Goal: Task Accomplishment & Management: Use online tool/utility

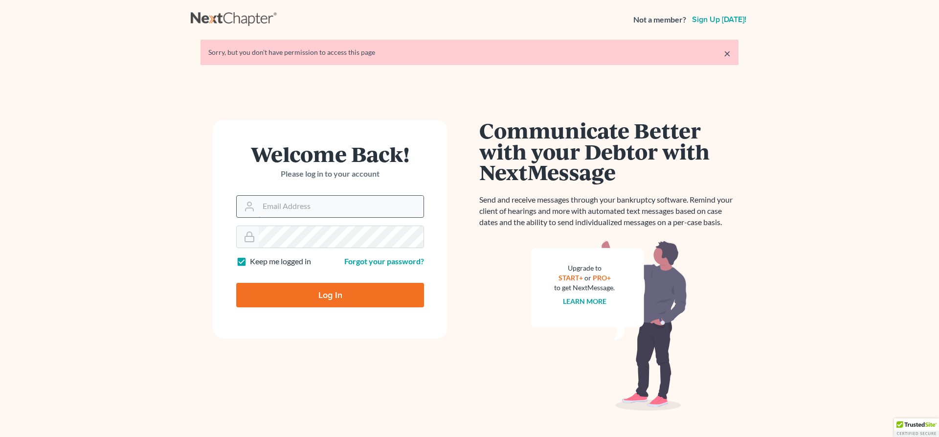
click at [296, 198] on input "Email Address" at bounding box center [341, 207] width 165 height 22
type input "[EMAIL_ADDRESS][DOMAIN_NAME]"
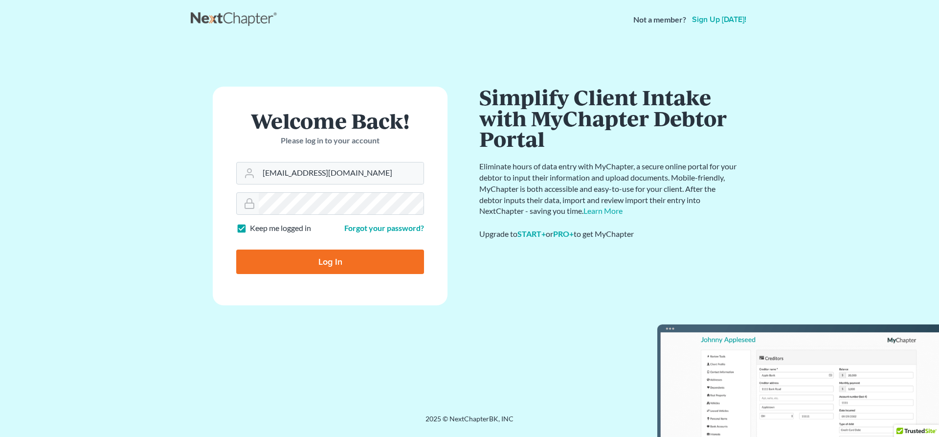
click at [332, 258] on input "Log In" at bounding box center [330, 261] width 188 height 24
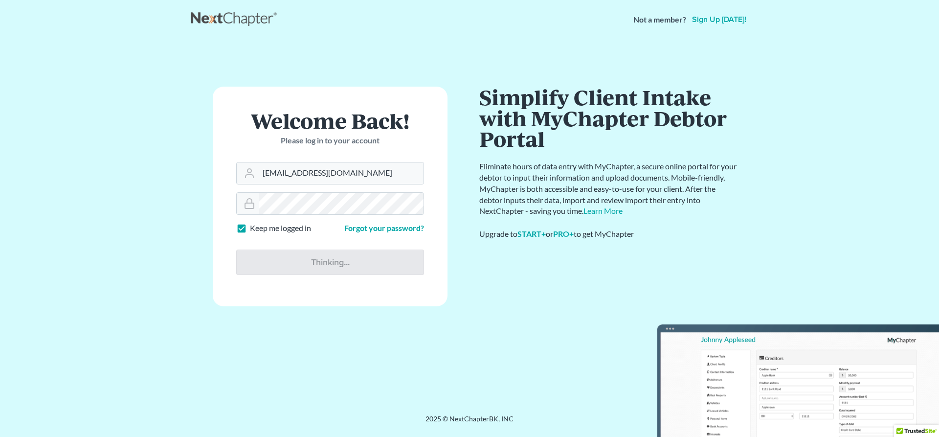
type input "Thinking..."
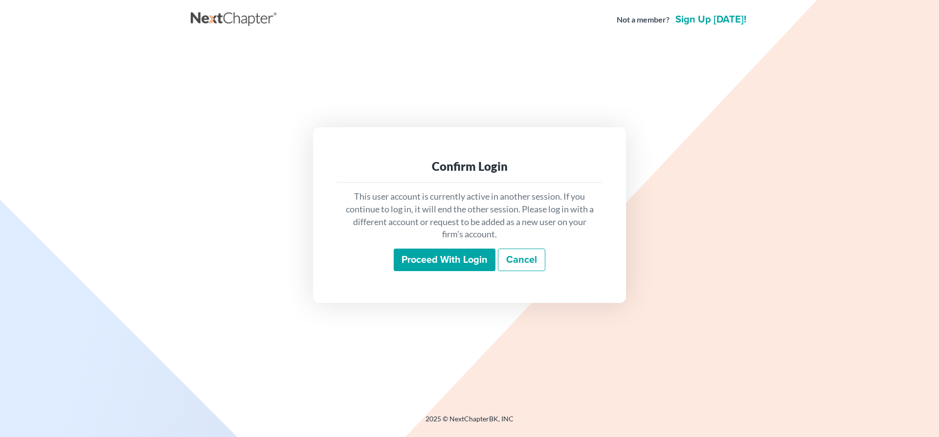
drag, startPoint x: 445, startPoint y: 262, endPoint x: 439, endPoint y: 264, distance: 6.5
click at [445, 263] on input "Proceed with login" at bounding box center [445, 259] width 102 height 22
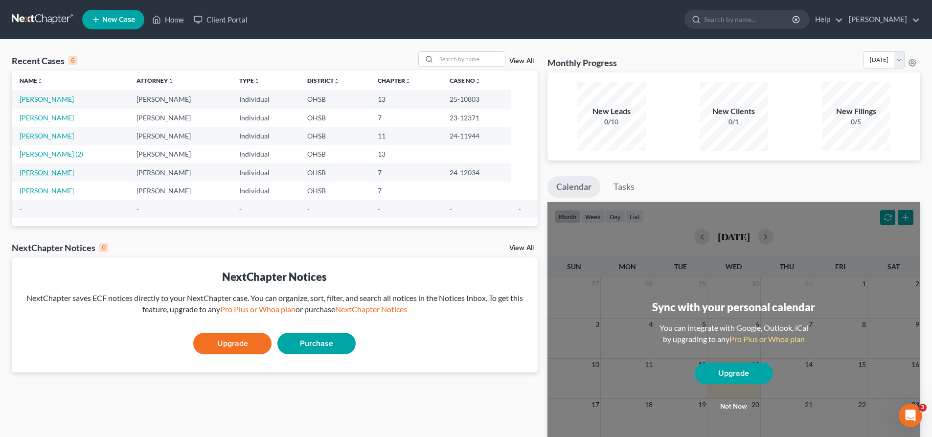
click at [43, 172] on link "Laub, Nicole" at bounding box center [47, 172] width 54 height 8
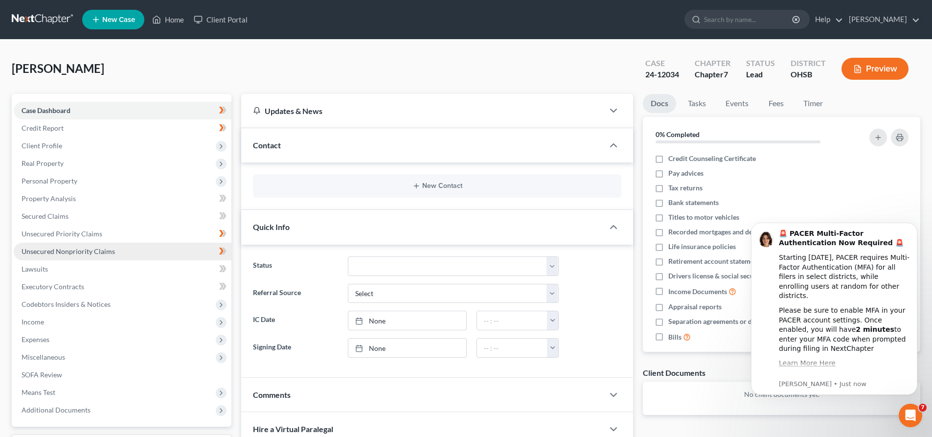
click at [111, 248] on span "Unsecured Nonpriority Claims" at bounding box center [68, 251] width 93 height 8
